Goal: Information Seeking & Learning: Learn about a topic

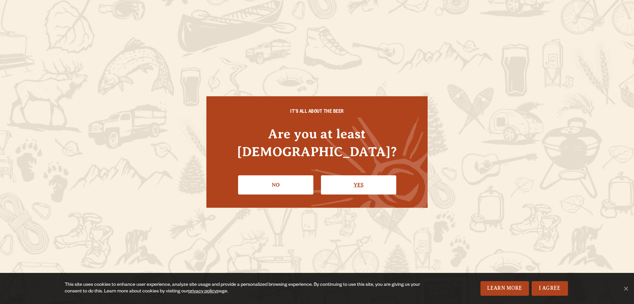
click at [360, 177] on link "Yes" at bounding box center [358, 184] width 75 height 19
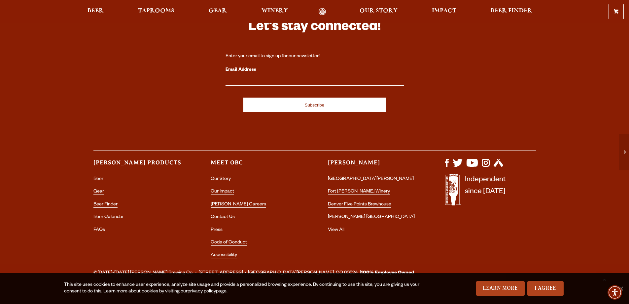
scroll to position [2011, 0]
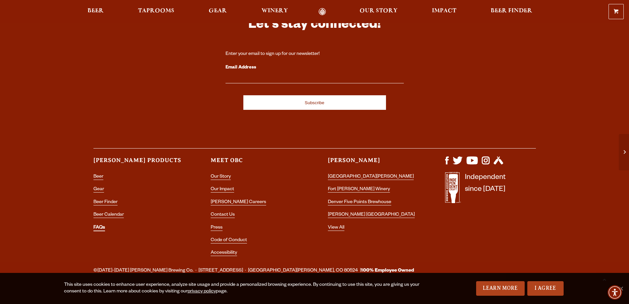
click at [99, 225] on link "FAQs" at bounding box center [99, 228] width 12 height 6
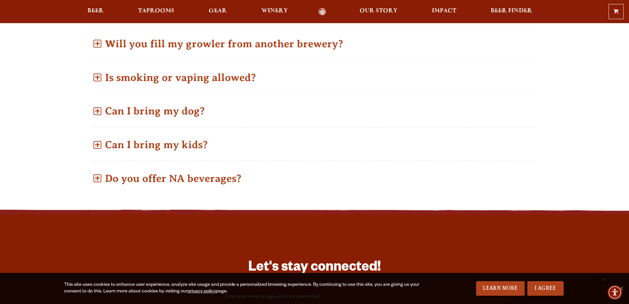
scroll to position [495, 0]
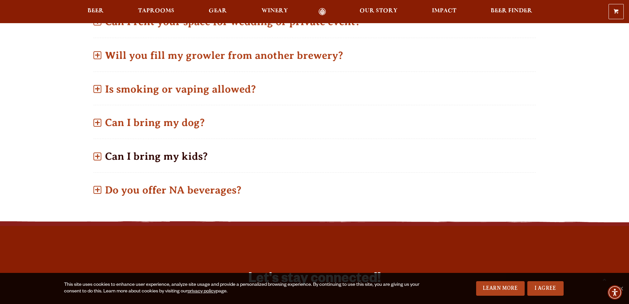
click at [123, 153] on p "Can I bring my kids?" at bounding box center [314, 155] width 443 height 23
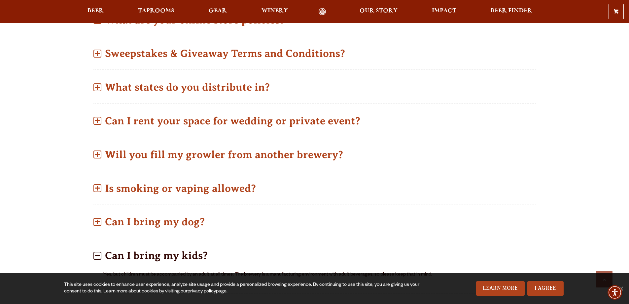
scroll to position [363, 0]
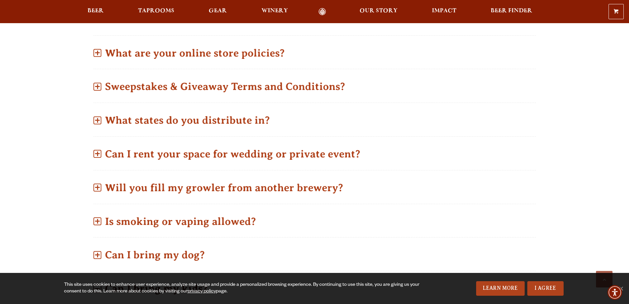
click at [123, 153] on p "Can I rent your space for wedding or private event?" at bounding box center [314, 153] width 443 height 23
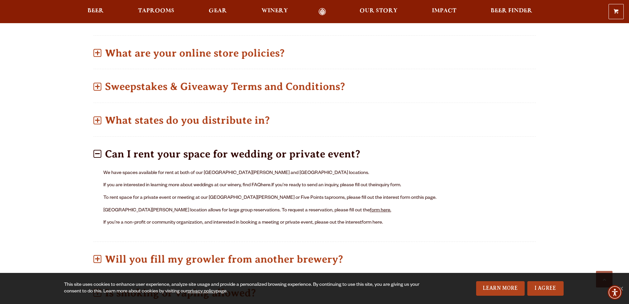
click at [370, 210] on link "form here." at bounding box center [380, 210] width 21 height 5
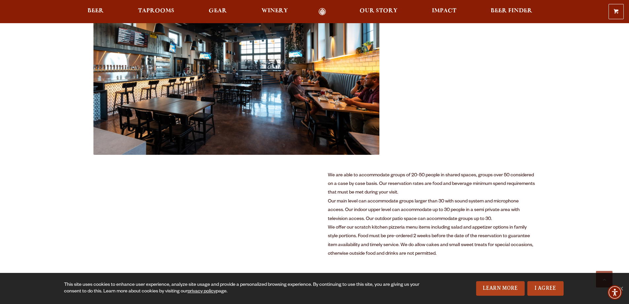
scroll to position [323, 0]
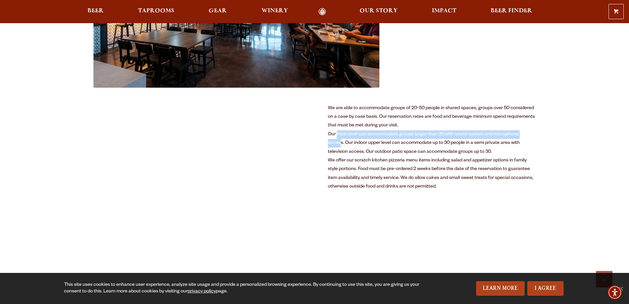
drag, startPoint x: 341, startPoint y: 134, endPoint x: 532, endPoint y: 136, distance: 191.9
click at [532, 136] on div "Our main level can accommodate groups larger than 30 with sound system and micr…" at bounding box center [432, 143] width 208 height 26
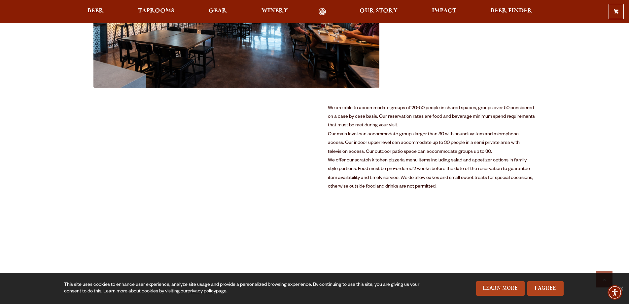
click at [387, 141] on div "Our main level can accommodate groups larger than 30 with sound system and micr…" at bounding box center [432, 143] width 208 height 26
drag, startPoint x: 330, startPoint y: 141, endPoint x: 525, endPoint y: 141, distance: 194.9
click at [525, 141] on div "Our main level can accommodate groups larger than 30 with sound system and micr…" at bounding box center [432, 143] width 208 height 26
click at [465, 152] on div "Our main level can accommodate groups larger than 30 with sound system and micr…" at bounding box center [432, 143] width 208 height 26
drag, startPoint x: 337, startPoint y: 153, endPoint x: 469, endPoint y: 151, distance: 132.1
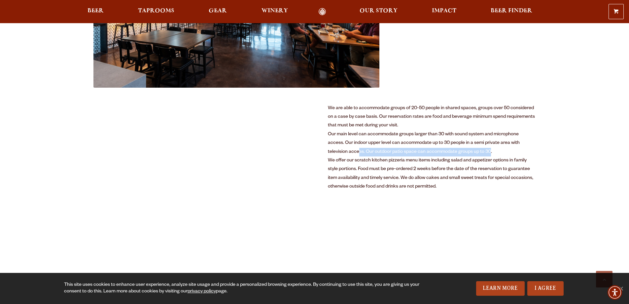
click at [469, 151] on div "Our main level can accommodate groups larger than 30 with sound system and micr…" at bounding box center [432, 143] width 208 height 26
click at [401, 166] on div "We offer our scratch kitchen pizzeria menu items including salad and appetizer …" at bounding box center [432, 173] width 208 height 35
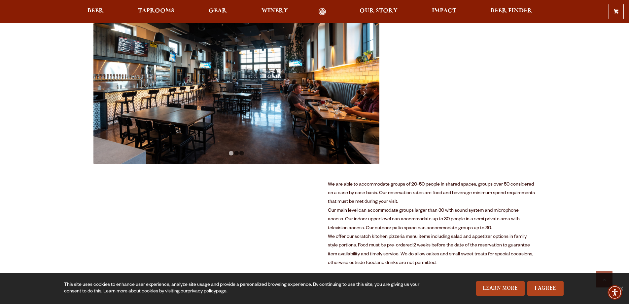
scroll to position [231, 0]
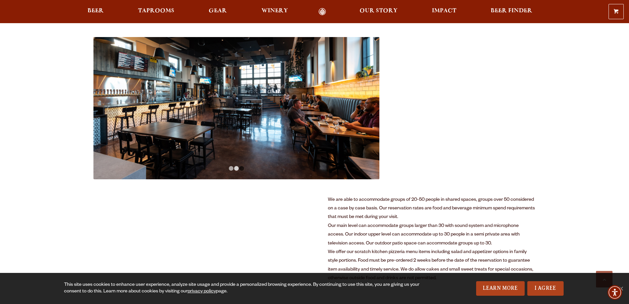
click at [235, 166] on link "2" at bounding box center [236, 168] width 5 height 5
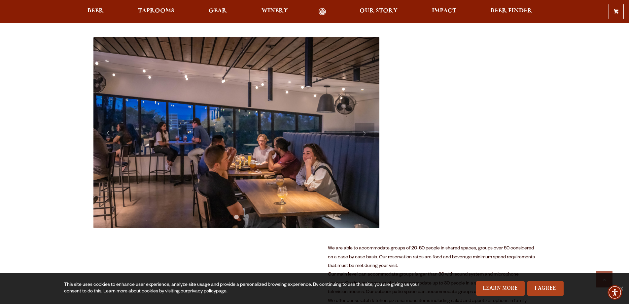
click at [363, 130] on link "Next" at bounding box center [365, 133] width 20 height 20
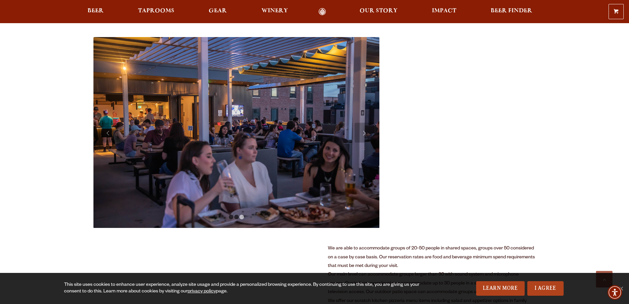
click at [363, 130] on link "Next" at bounding box center [365, 133] width 20 height 20
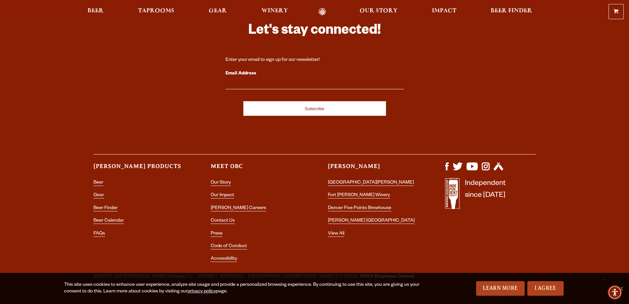
scroll to position [1544, 0]
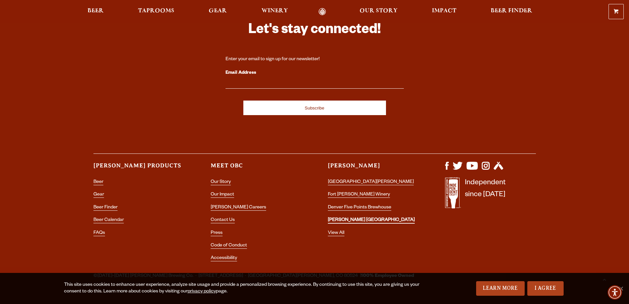
click at [367, 217] on link "[PERSON_NAME] [GEOGRAPHIC_DATA]" at bounding box center [371, 220] width 87 height 6
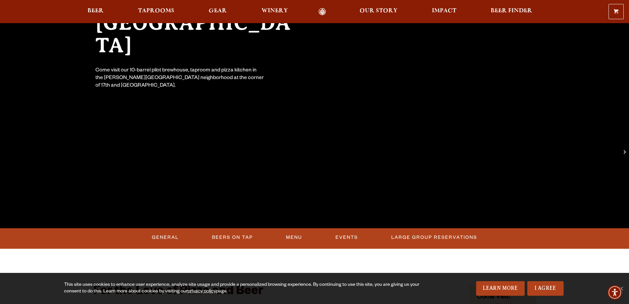
scroll to position [99, 0]
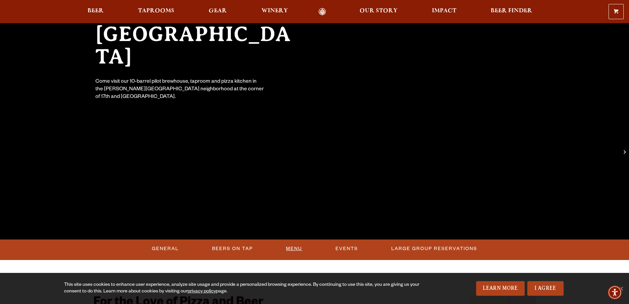
click at [292, 247] on link "Menu" at bounding box center [293, 248] width 21 height 15
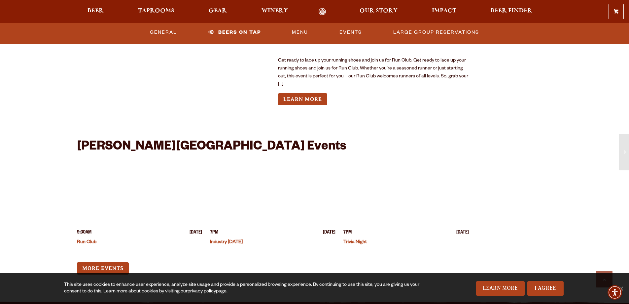
scroll to position [2011, 0]
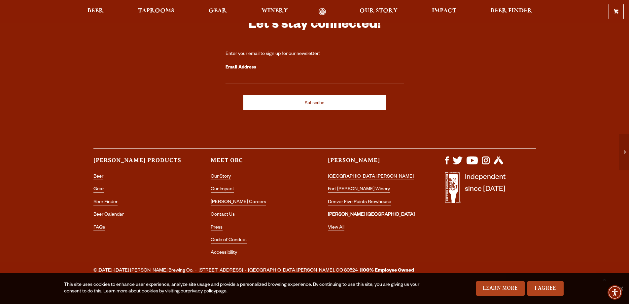
click at [343, 212] on link "[PERSON_NAME] [GEOGRAPHIC_DATA]" at bounding box center [371, 215] width 87 height 6
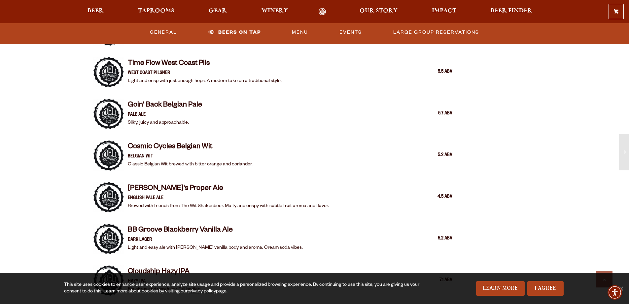
scroll to position [760, 0]
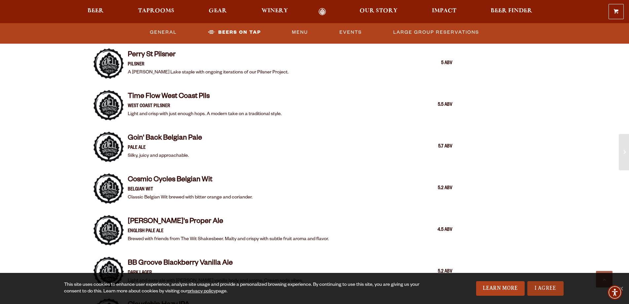
click at [552, 291] on link "I Agree" at bounding box center [545, 288] width 36 height 15
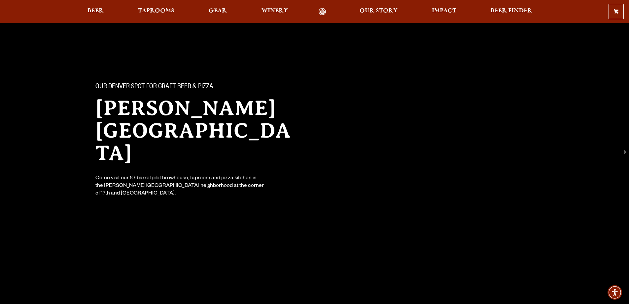
scroll to position [0, 0]
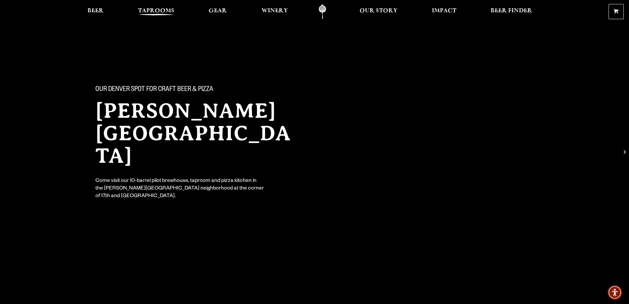
click at [155, 8] on span "Taprooms" at bounding box center [156, 10] width 36 height 5
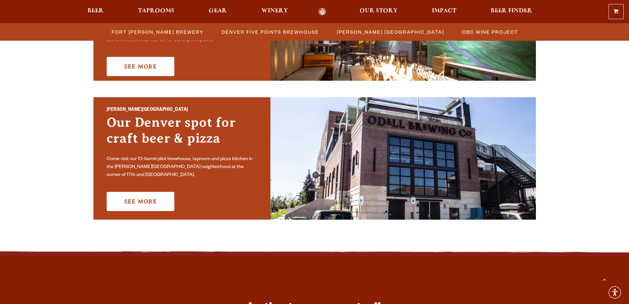
scroll to position [429, 0]
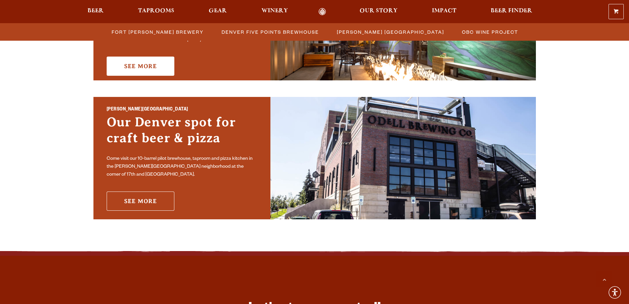
click at [140, 200] on link "See More" at bounding box center [141, 200] width 68 height 19
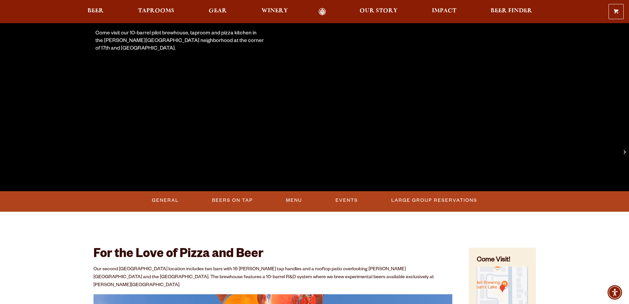
scroll to position [165, 0]
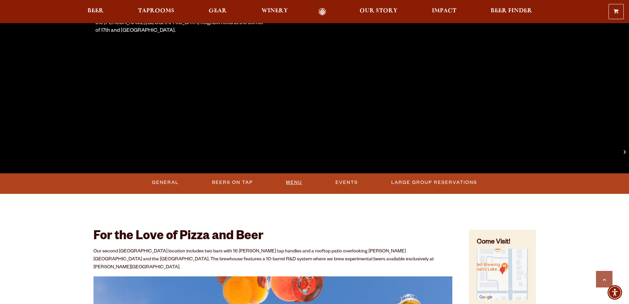
click at [295, 180] on link "Menu" at bounding box center [293, 182] width 21 height 15
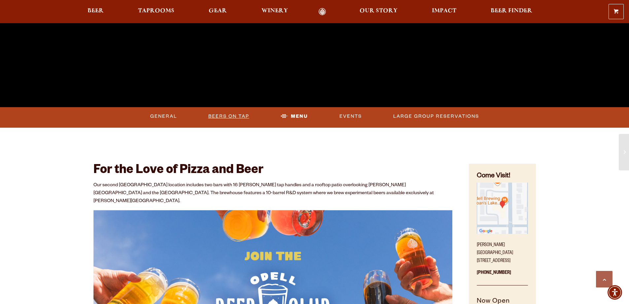
click at [230, 118] on link "Beers On Tap" at bounding box center [229, 116] width 46 height 15
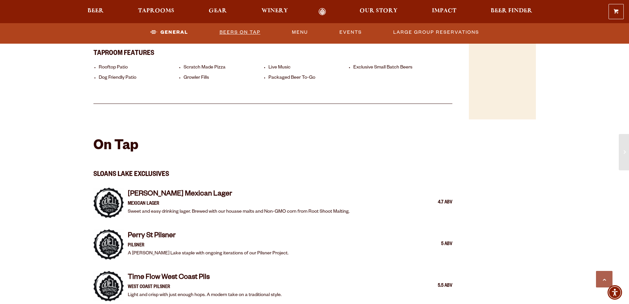
scroll to position [520, 0]
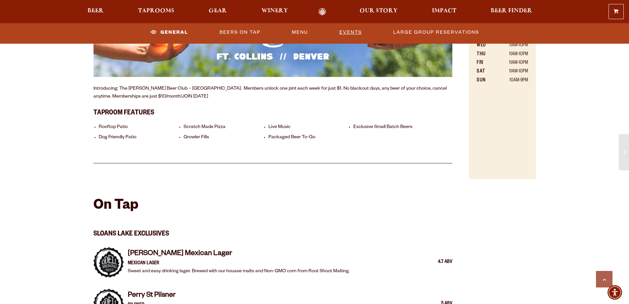
click at [356, 33] on link "Events" at bounding box center [351, 32] width 28 height 15
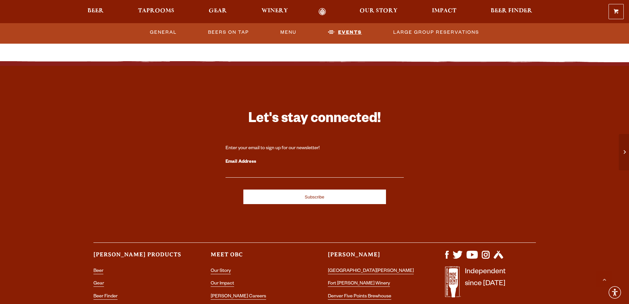
scroll to position [1976, 0]
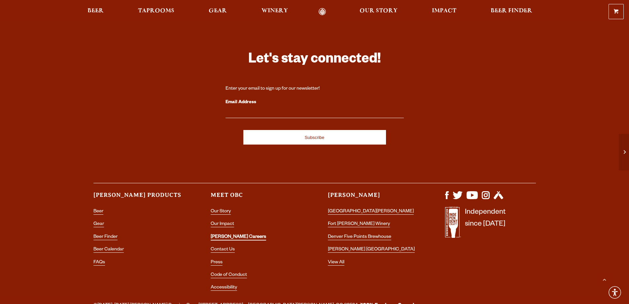
click at [225, 234] on link "[PERSON_NAME] Careers" at bounding box center [238, 237] width 55 height 6
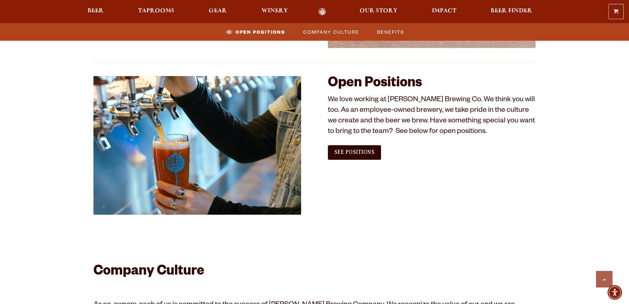
scroll to position [363, 0]
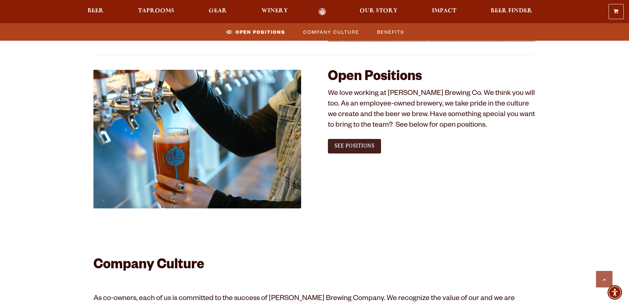
click at [334, 144] on link "See Positions" at bounding box center [354, 146] width 53 height 15
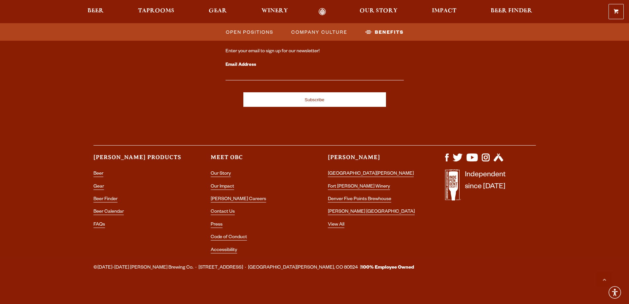
scroll to position [1230, 0]
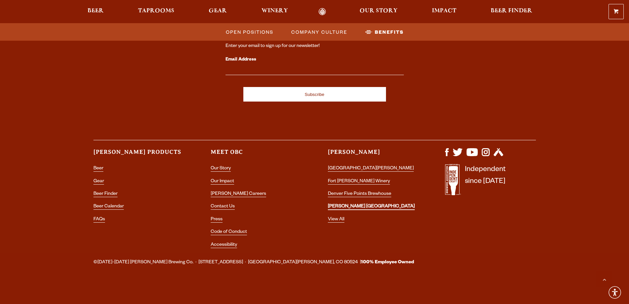
click at [355, 206] on link "[PERSON_NAME] [GEOGRAPHIC_DATA]" at bounding box center [371, 207] width 87 height 6
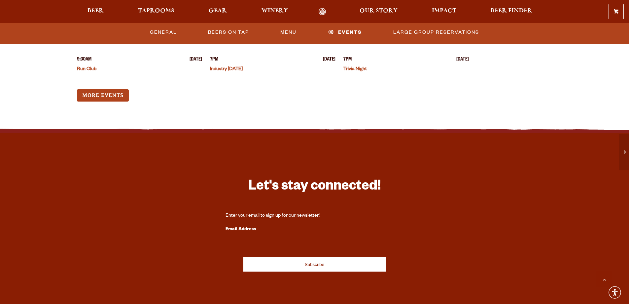
scroll to position [2011, 0]
